Goal: Obtain resource: Obtain resource

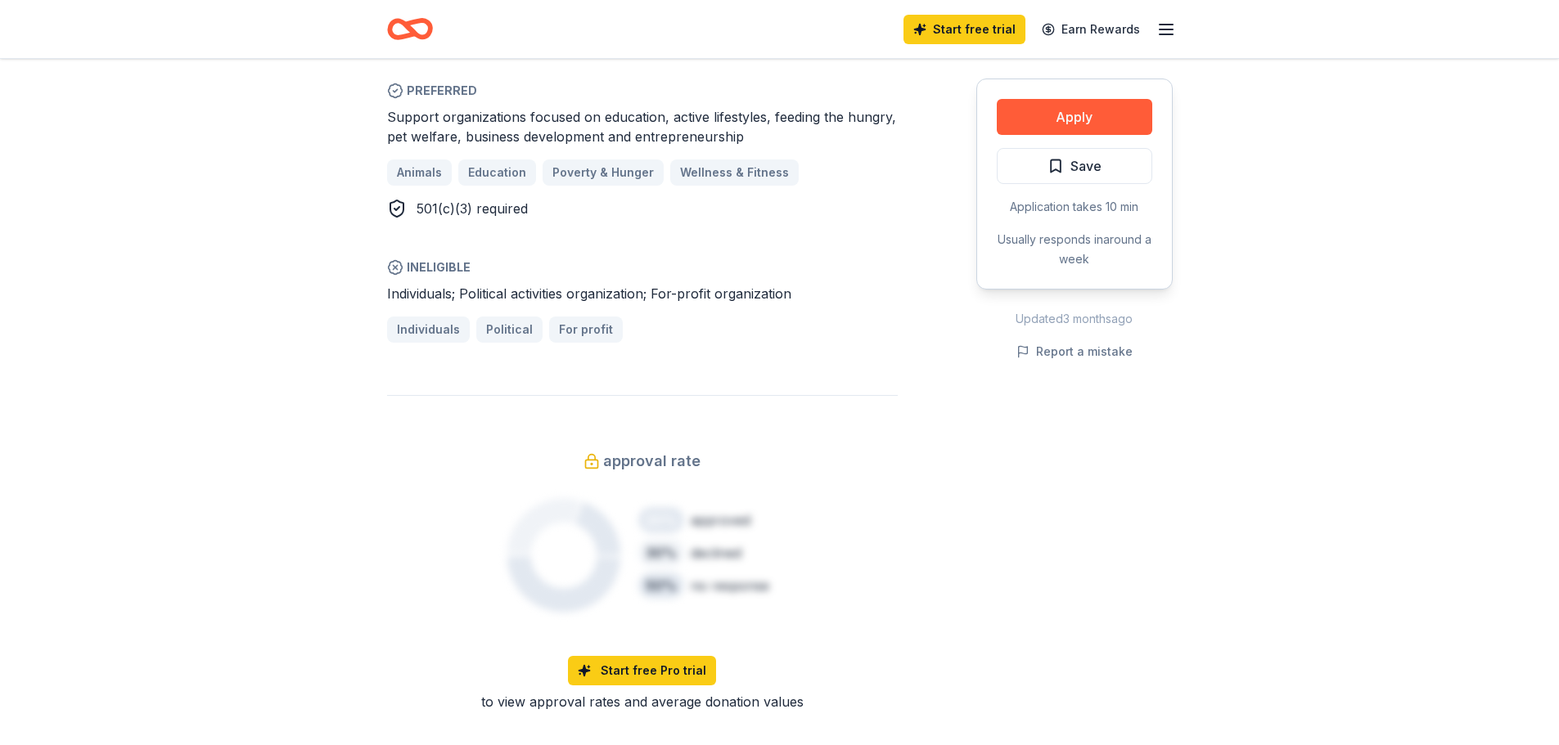
scroll to position [1091, 0]
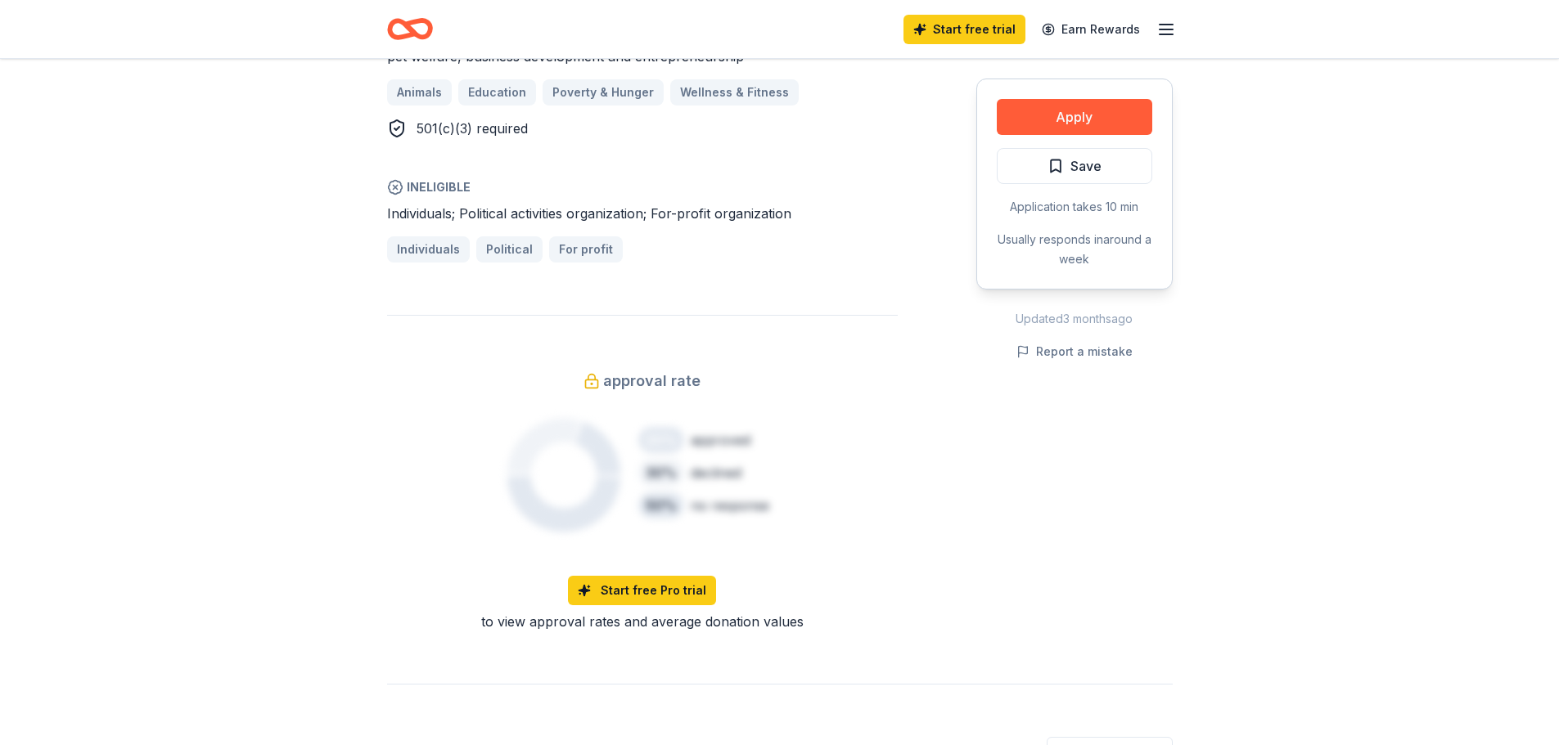
click at [309, 344] on div "Share Raising Cane's 4.9 • 50 reviews 1 apply last week approval rate Share Don…" at bounding box center [779, 393] width 1559 height 2851
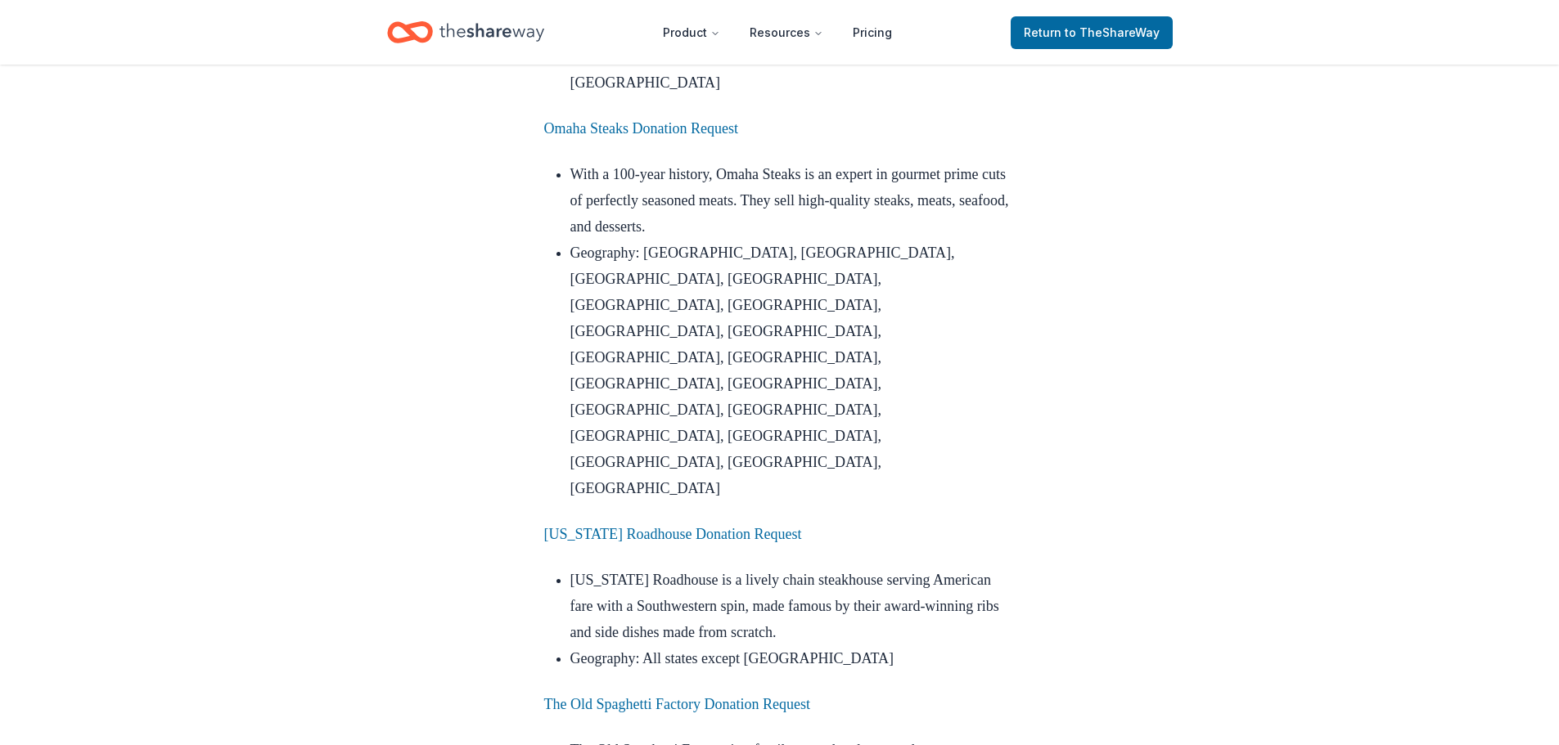
scroll to position [1909, 0]
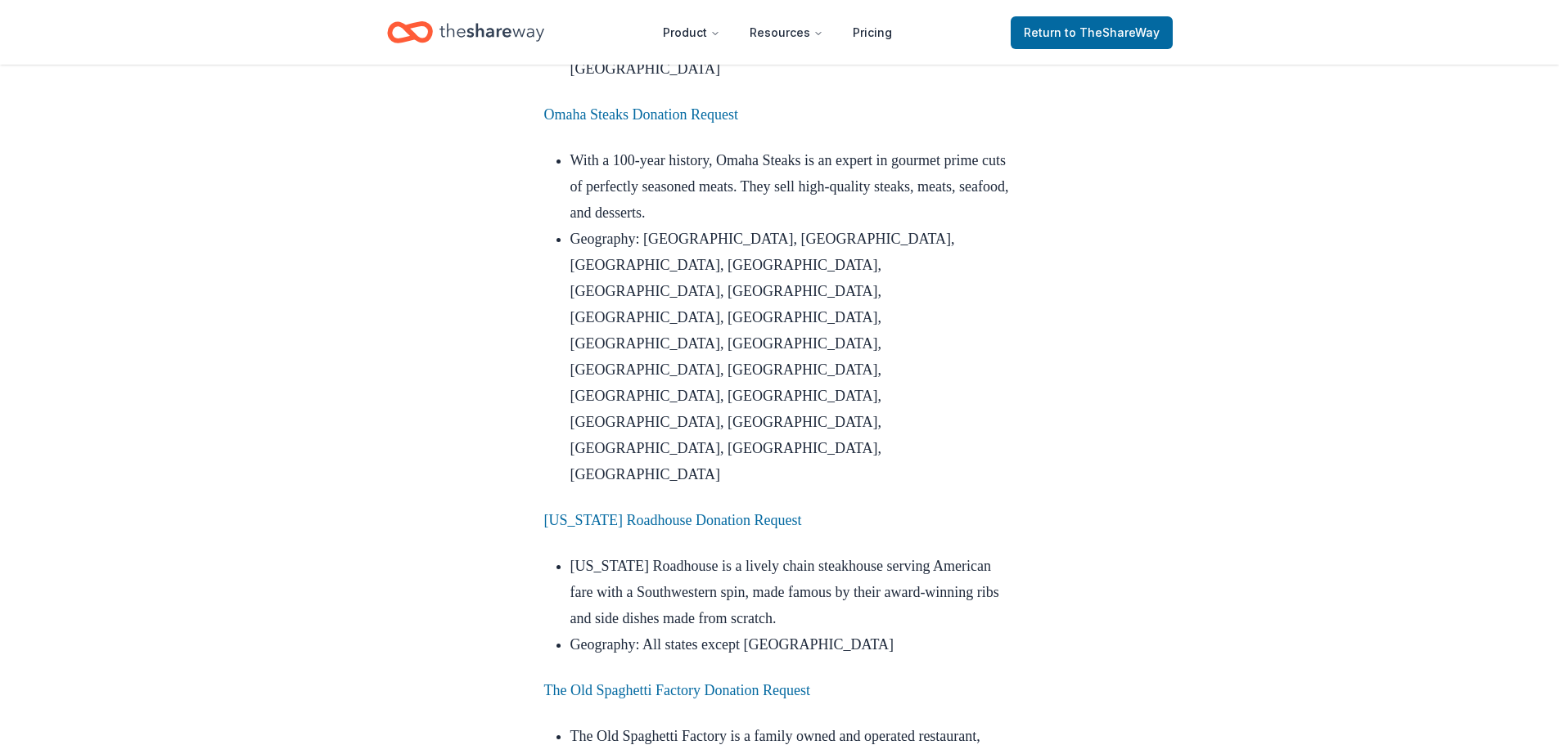
click at [623, 507] on p "[US_STATE] Roadhouse Donation Request" at bounding box center [779, 520] width 471 height 26
click at [641, 507] on p "[US_STATE] Roadhouse Donation Request" at bounding box center [779, 520] width 471 height 26
click at [656, 512] on link "[US_STATE] Roadhouse Donation Request" at bounding box center [673, 520] width 258 height 16
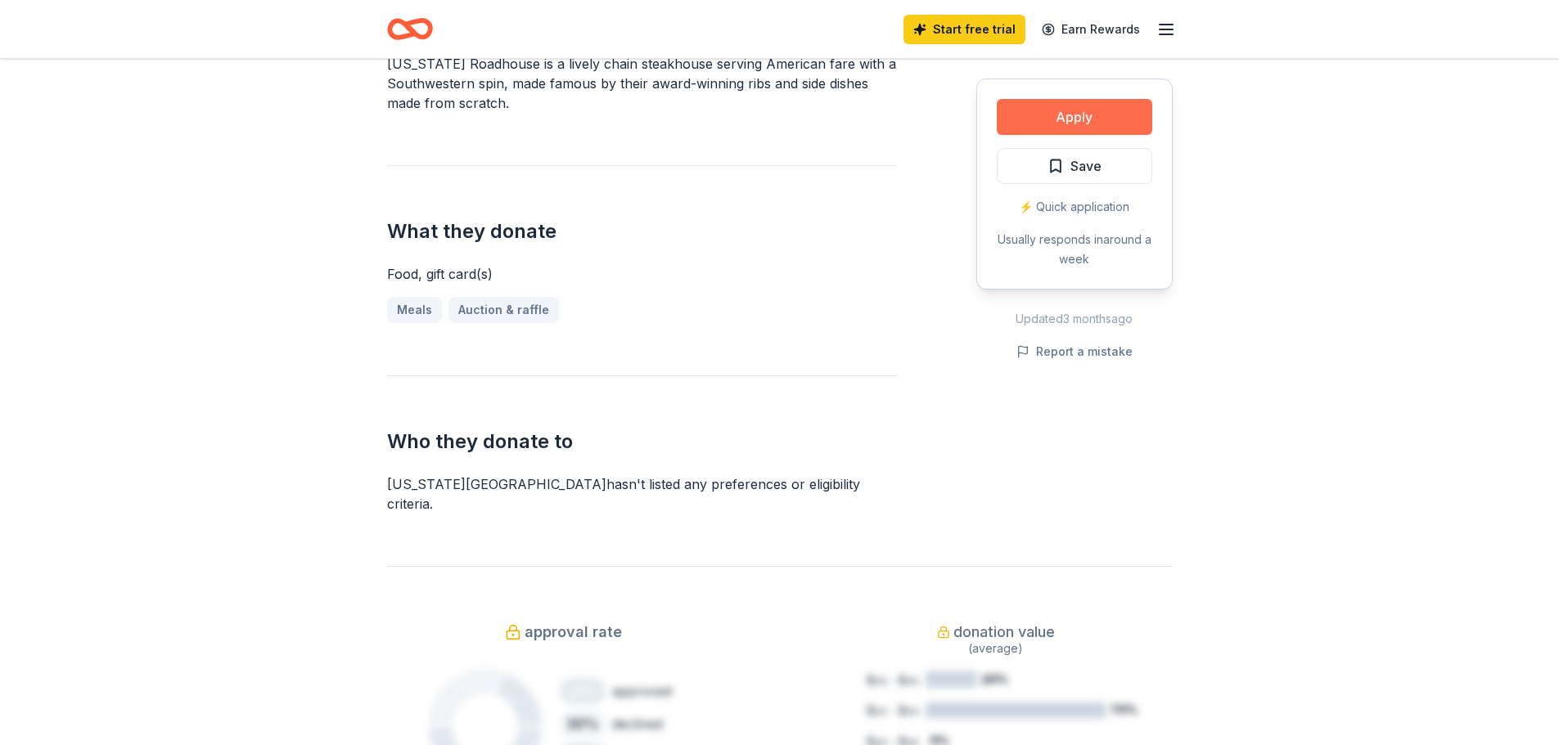
scroll to position [546, 0]
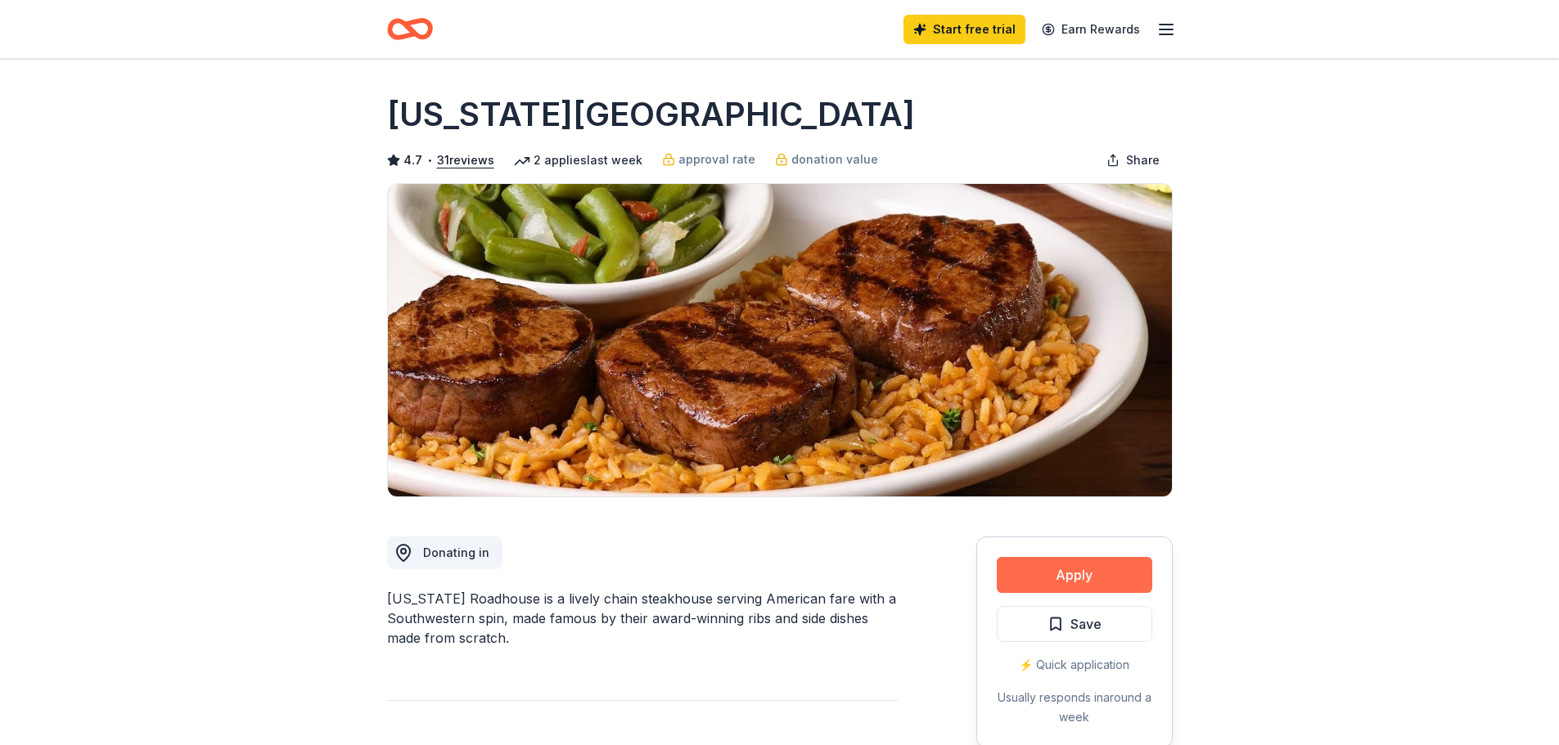
click at [1040, 567] on button "Apply" at bounding box center [1074, 575] width 155 height 36
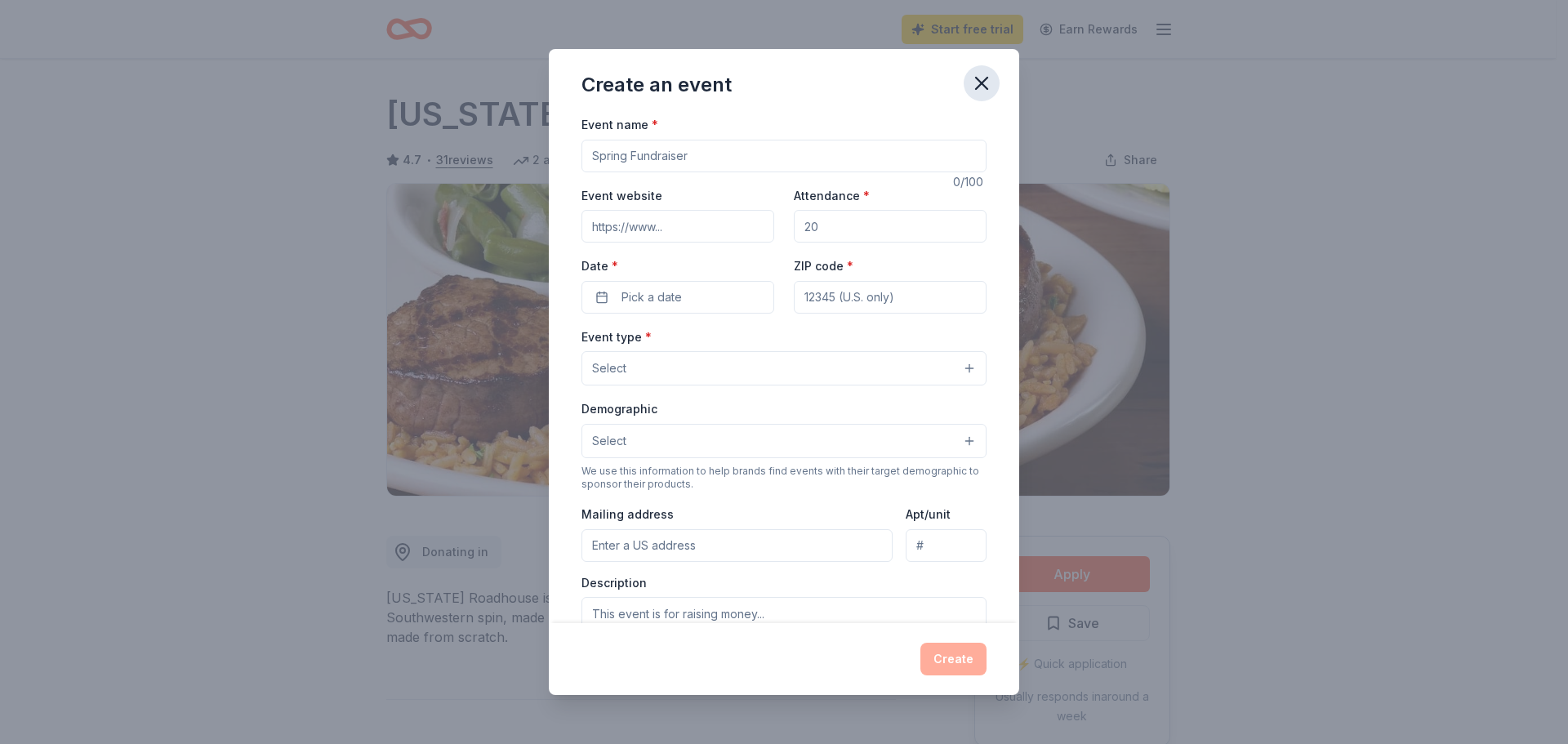
click at [993, 83] on button "button" at bounding box center [981, 83] width 36 height 36
